Goal: Information Seeking & Learning: Find contact information

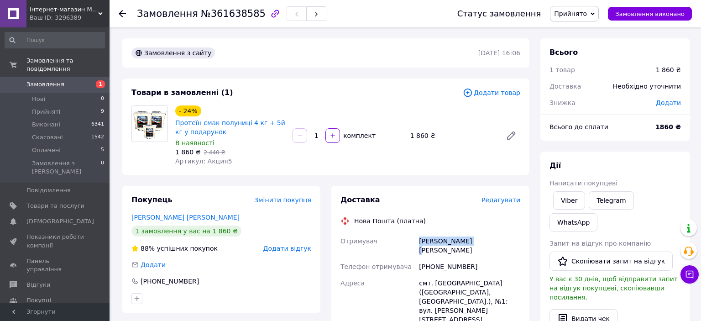
drag, startPoint x: 418, startPoint y: 242, endPoint x: 474, endPoint y: 249, distance: 56.2
click at [474, 249] on div "[PERSON_NAME] [PERSON_NAME]" at bounding box center [469, 246] width 105 height 26
copy div "[PERSON_NAME] [PERSON_NAME]"
drag, startPoint x: 420, startPoint y: 258, endPoint x: 470, endPoint y: 261, distance: 50.3
click at [470, 261] on div "[PHONE_NUMBER]" at bounding box center [469, 266] width 105 height 16
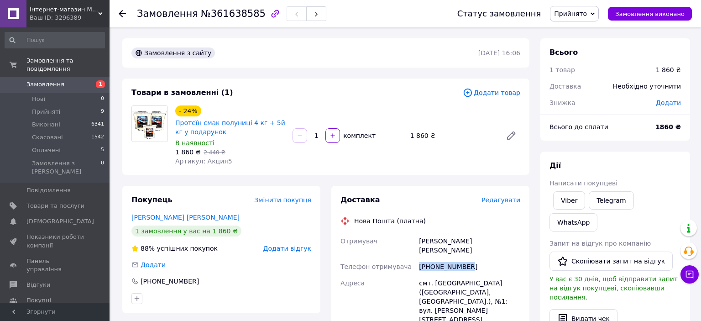
copy div "[PHONE_NUMBER]"
drag, startPoint x: 419, startPoint y: 274, endPoint x: 485, endPoint y: 302, distance: 71.6
copy div "смт. Томаківка (Дніпропетровська обл., Нікопольський р-н.), №1: вул. Січова, 2а…"
click at [423, 275] on div "смт. Томаківка (Дніпропетровська обл., Нікопольський р-н.), №1: вул. Січова, 2а" at bounding box center [469, 301] width 105 height 53
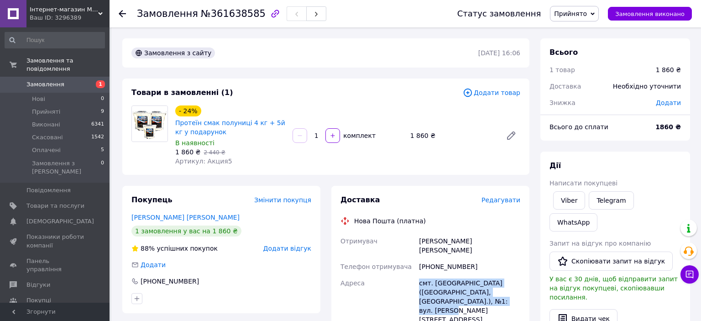
drag, startPoint x: 420, startPoint y: 273, endPoint x: 468, endPoint y: 292, distance: 50.9
click at [468, 292] on div "смт. Томаківка (Дніпропетровська обл., Нікопольський р-н.), №1: вул. Січова, 2а" at bounding box center [469, 301] width 105 height 53
copy div "смт. Томаківка (Дніпропетровська обл., Нікопольський р-н.), №1: вул. Січова, 2а"
